Goal: Information Seeking & Learning: Learn about a topic

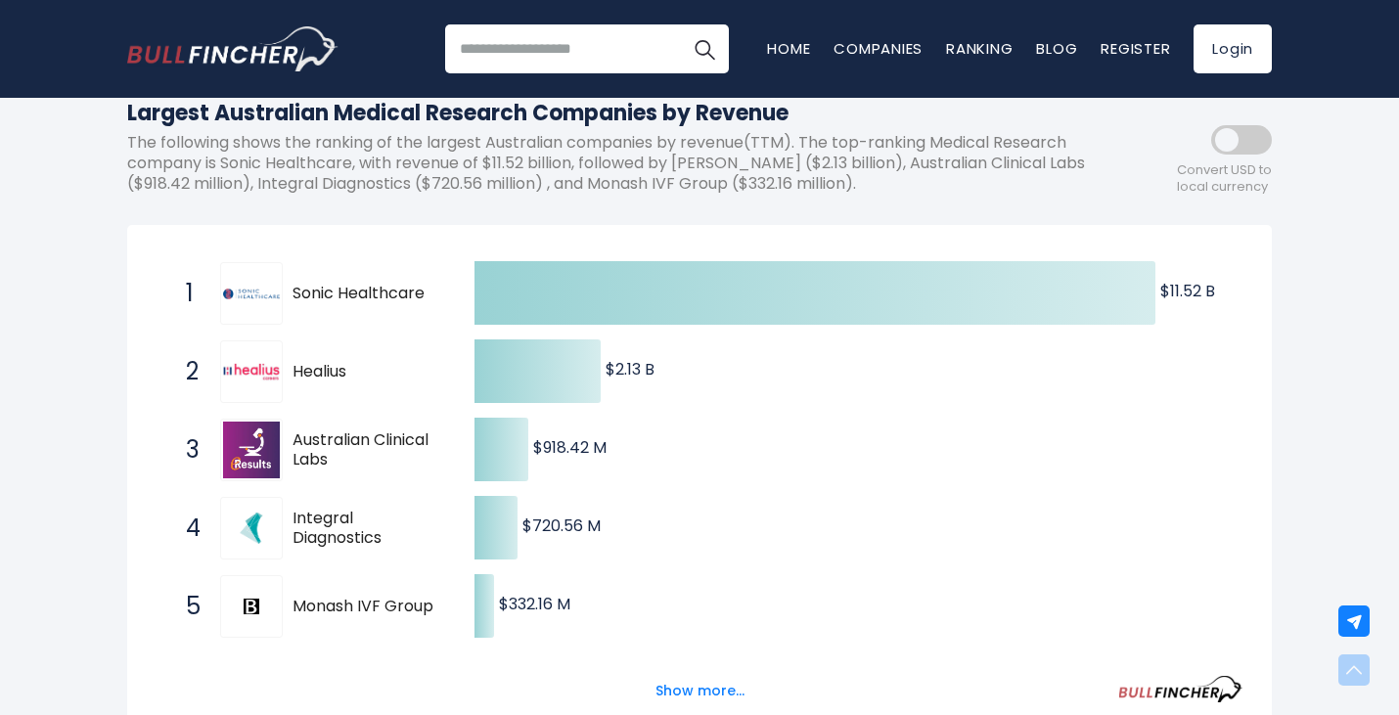
scroll to position [230, 0]
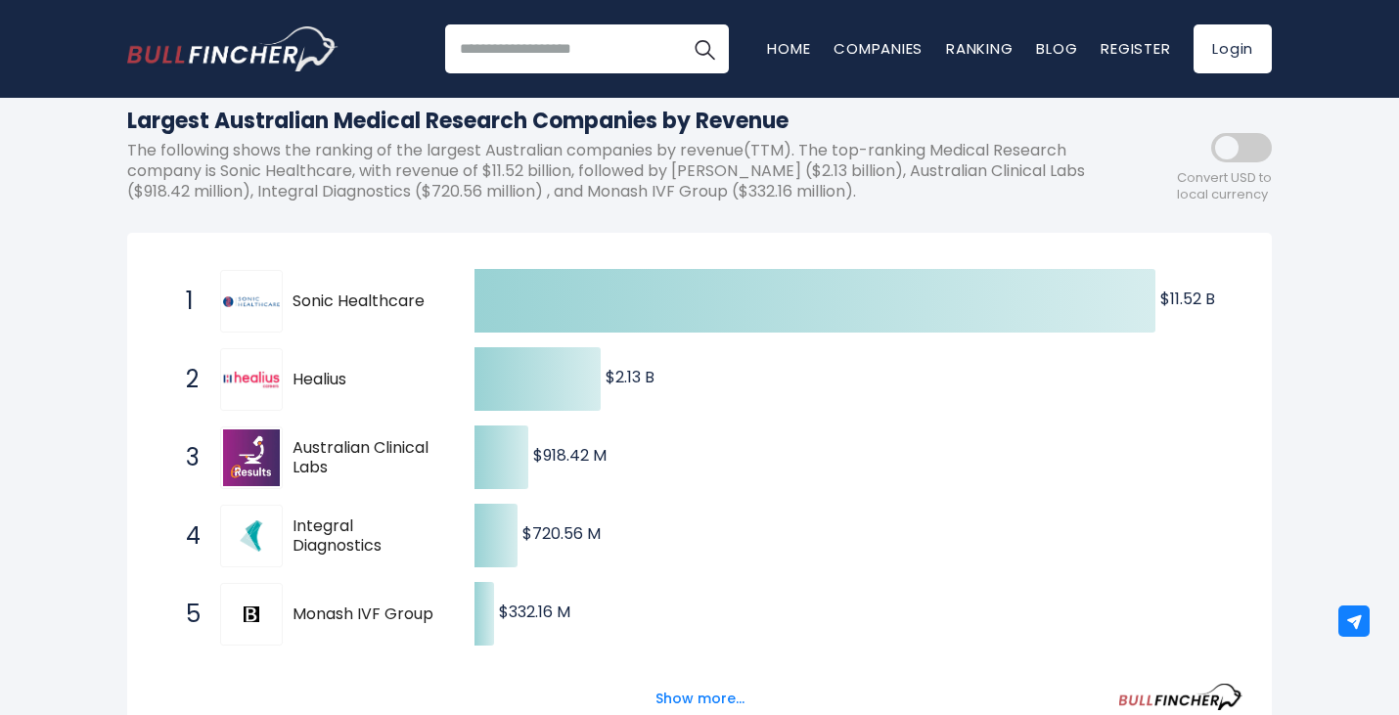
click at [288, 156] on p "The following shows the ranking of the largest Australian companies by revenue(…" at bounding box center [611, 171] width 969 height 61
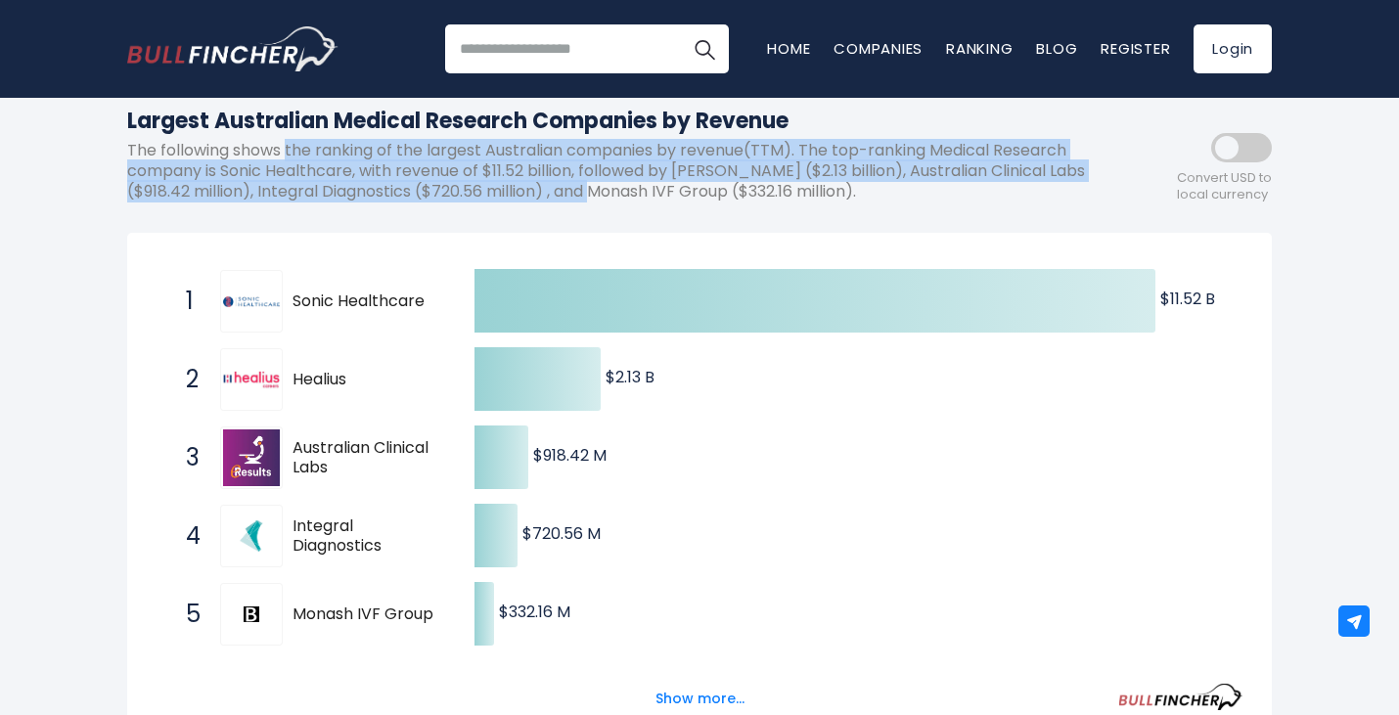
drag, startPoint x: 288, startPoint y: 156, endPoint x: 619, endPoint y: 201, distance: 334.7
click at [619, 201] on p "The following shows the ranking of the largest Australian companies by revenue(…" at bounding box center [611, 171] width 969 height 61
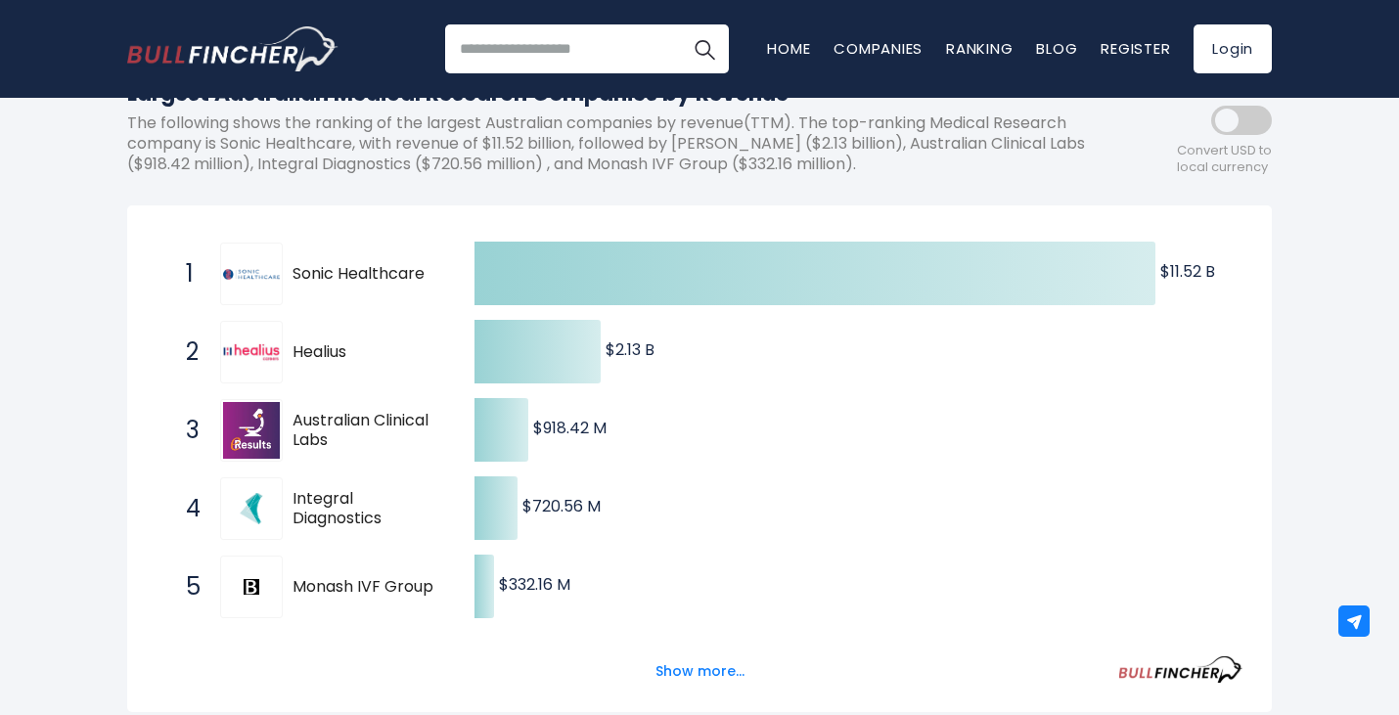
scroll to position [259, 0]
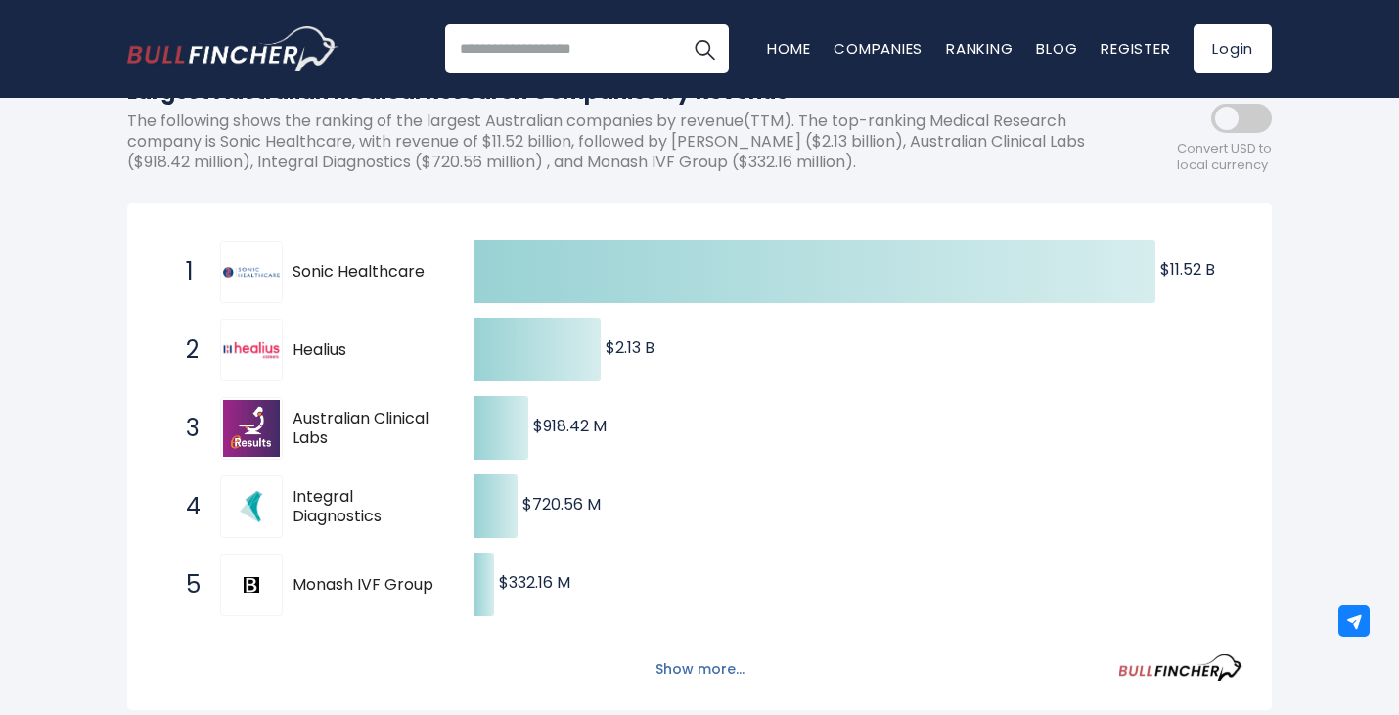
click at [726, 666] on button "Show more..." at bounding box center [700, 670] width 113 height 32
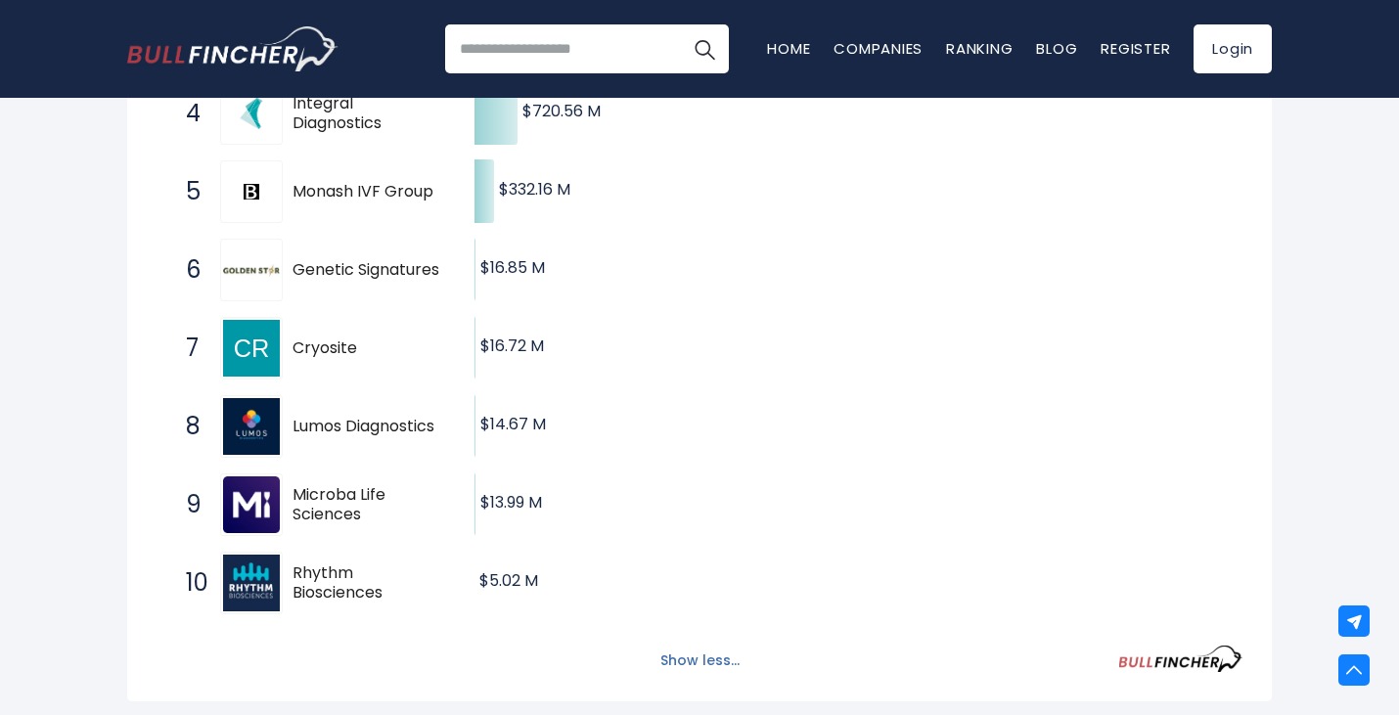
scroll to position [654, 0]
click at [698, 656] on button "Show less..." at bounding box center [700, 660] width 103 height 32
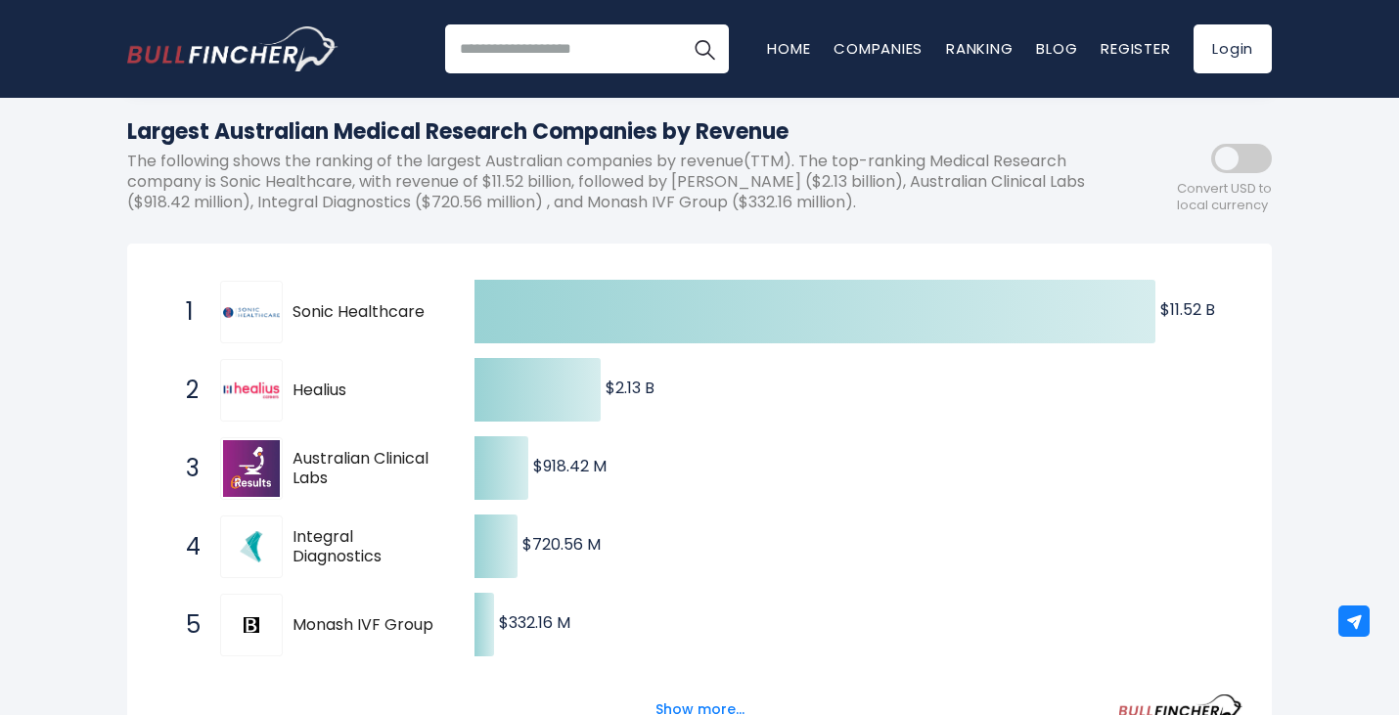
scroll to position [220, 0]
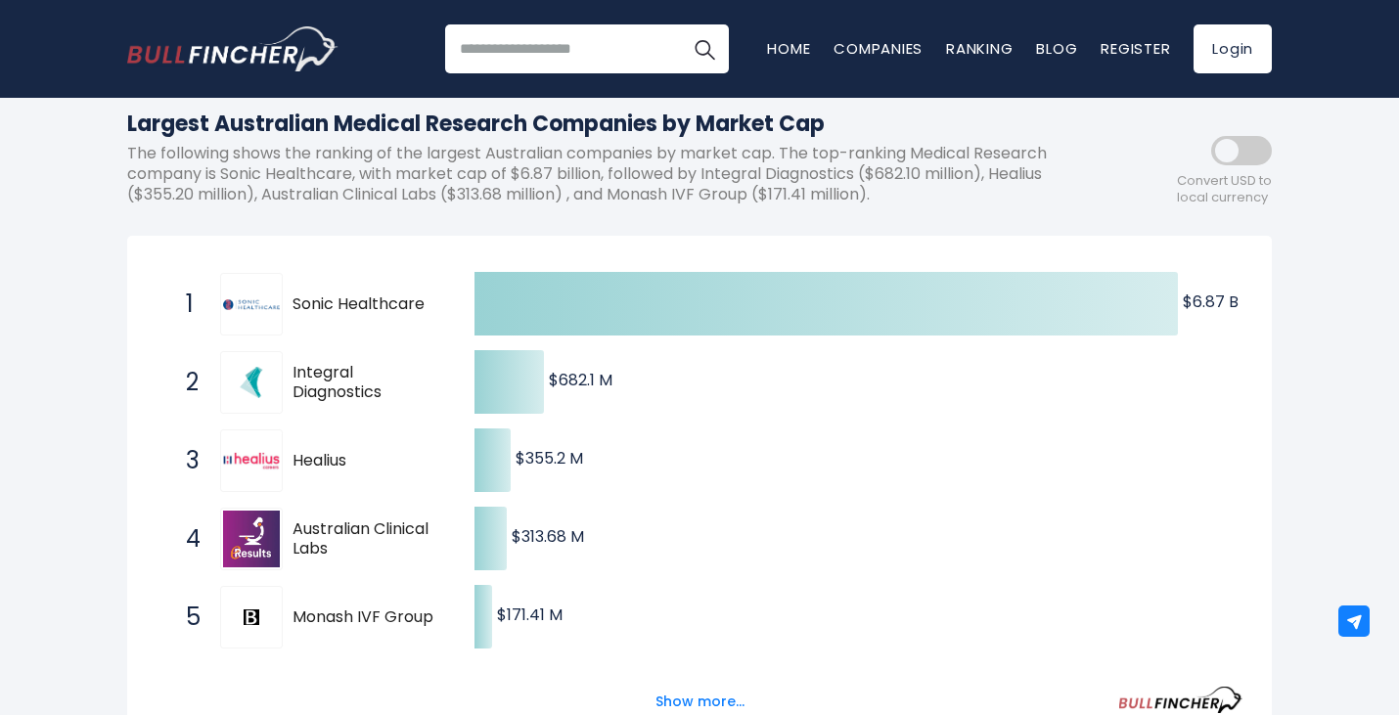
scroll to position [194, 0]
